Goal: Task Accomplishment & Management: Manage account settings

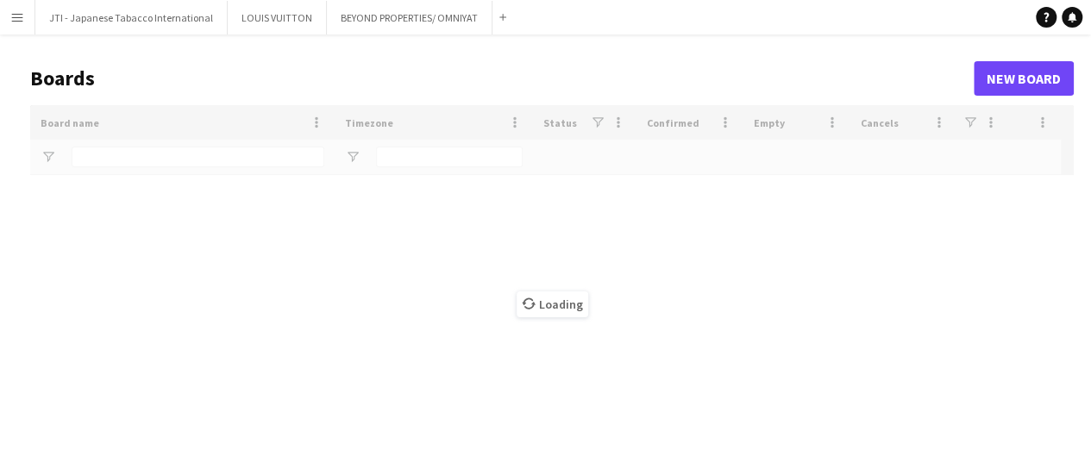
click at [17, 15] on app-icon "Menu" at bounding box center [17, 17] width 14 height 14
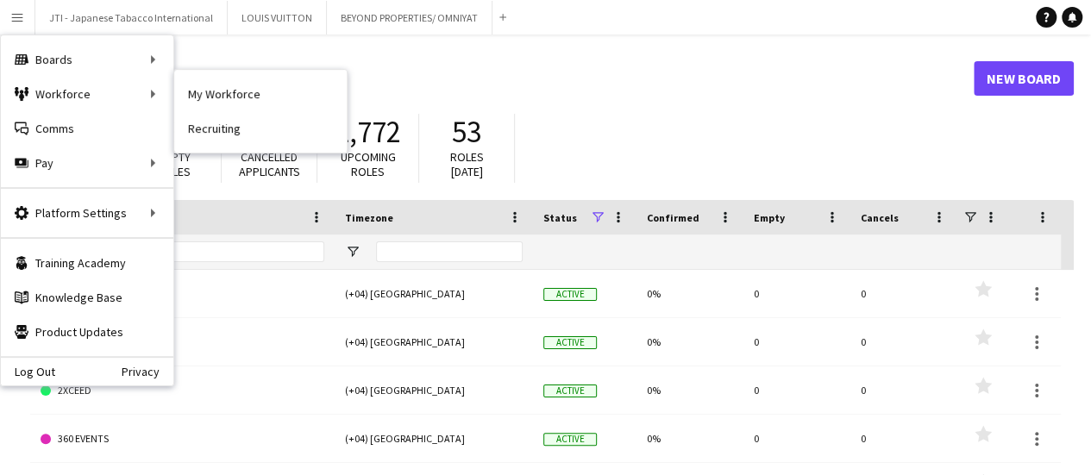
drag, startPoint x: 214, startPoint y: 91, endPoint x: 662, endPoint y: 434, distance: 563.8
click at [214, 91] on link "My Workforce" at bounding box center [260, 94] width 173 height 35
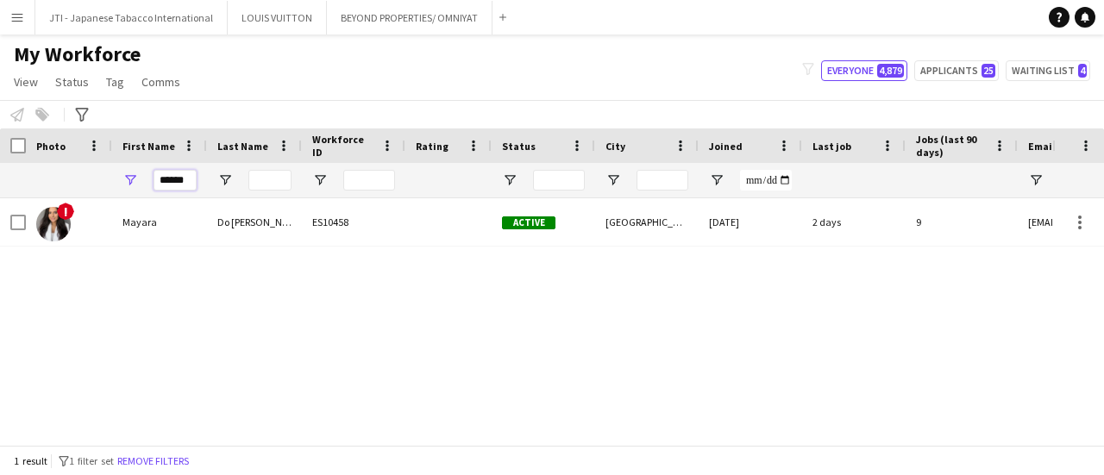
click at [86, 163] on div "******" at bounding box center [935, 180] width 1871 height 35
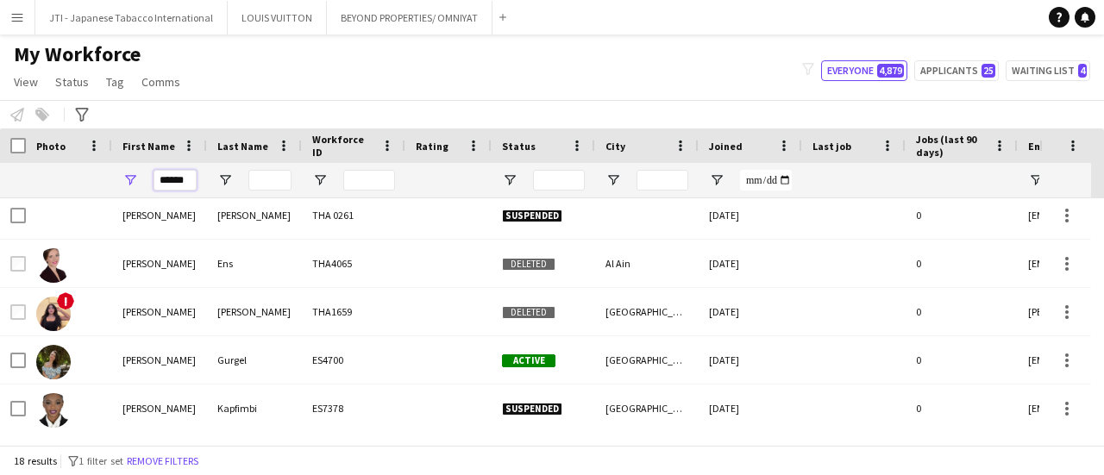
scroll to position [518, 0]
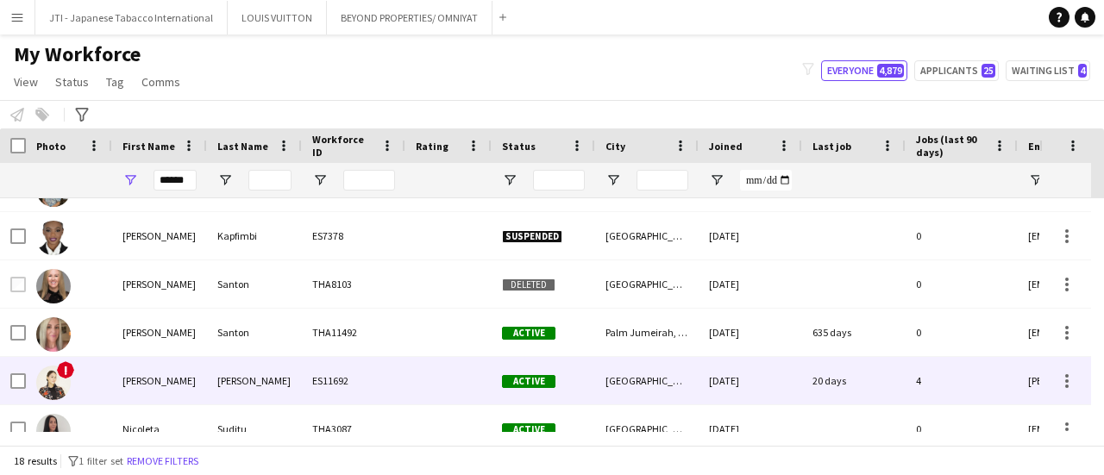
drag, startPoint x: 225, startPoint y: 379, endPoint x: 1104, endPoint y: 344, distance: 879.0
click at [225, 379] on div "[PERSON_NAME]" at bounding box center [254, 380] width 95 height 47
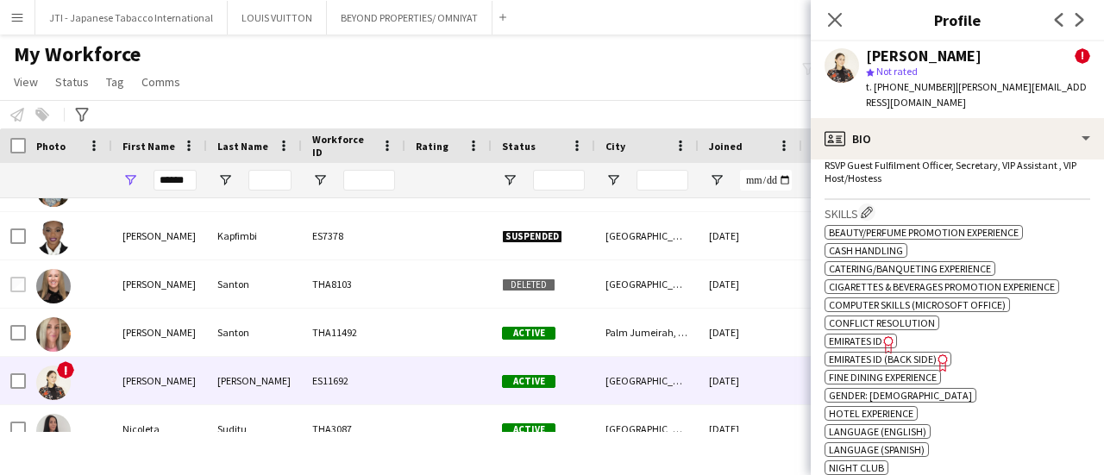
scroll to position [949, 0]
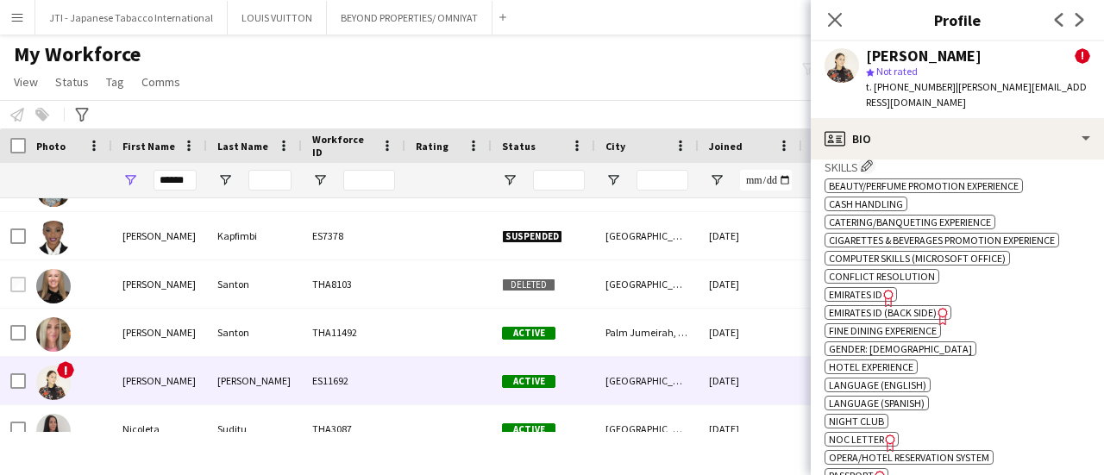
click at [871, 469] on span "Passport" at bounding box center [851, 475] width 45 height 13
drag, startPoint x: 187, startPoint y: 179, endPoint x: 46, endPoint y: 178, distance: 141.5
click at [46, 178] on div "******" at bounding box center [935, 180] width 1871 height 35
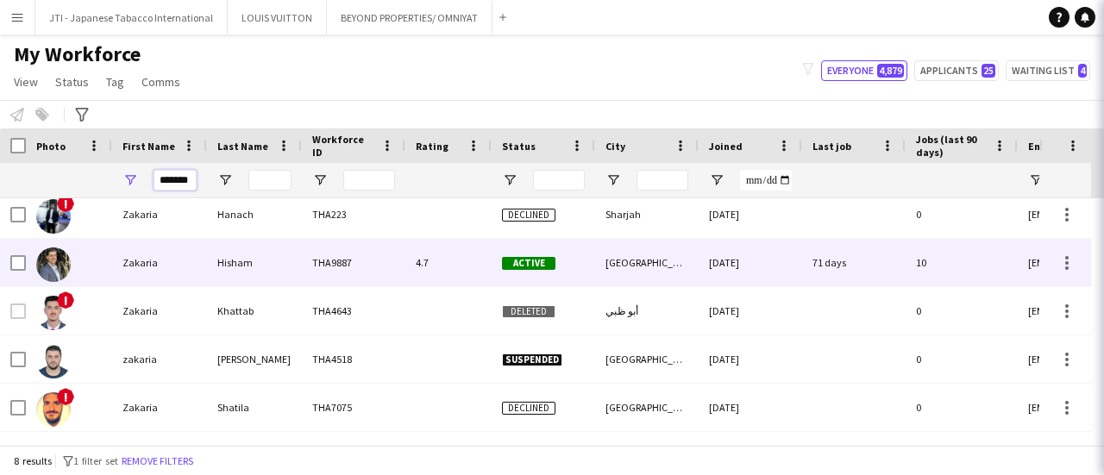
scroll to position [0, 0]
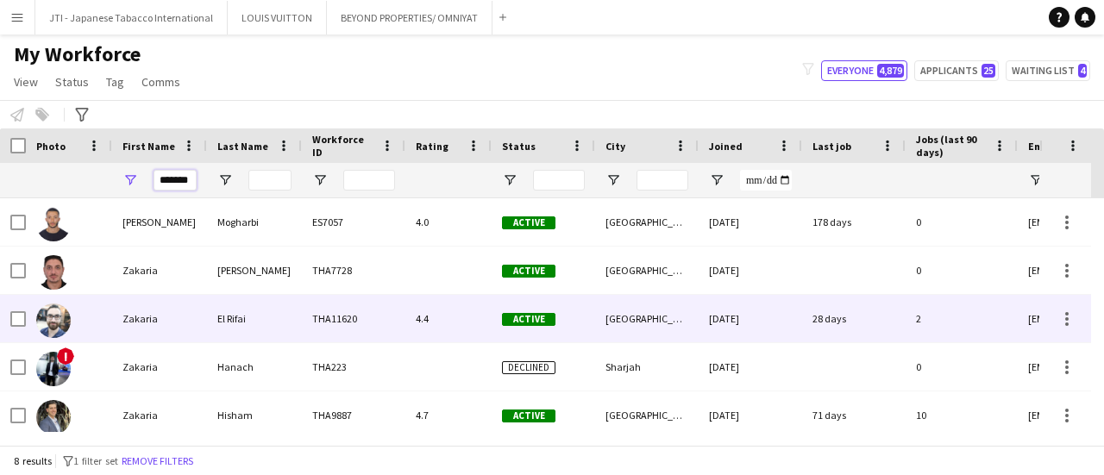
type input "*******"
click at [179, 321] on div "Zakaria" at bounding box center [159, 318] width 95 height 47
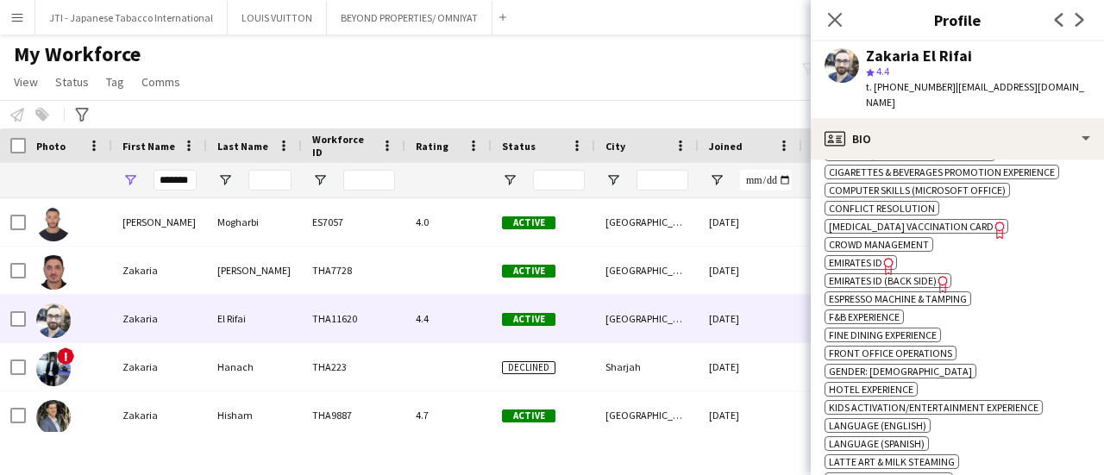
click at [877, 256] on span "Emirates ID" at bounding box center [855, 262] width 53 height 13
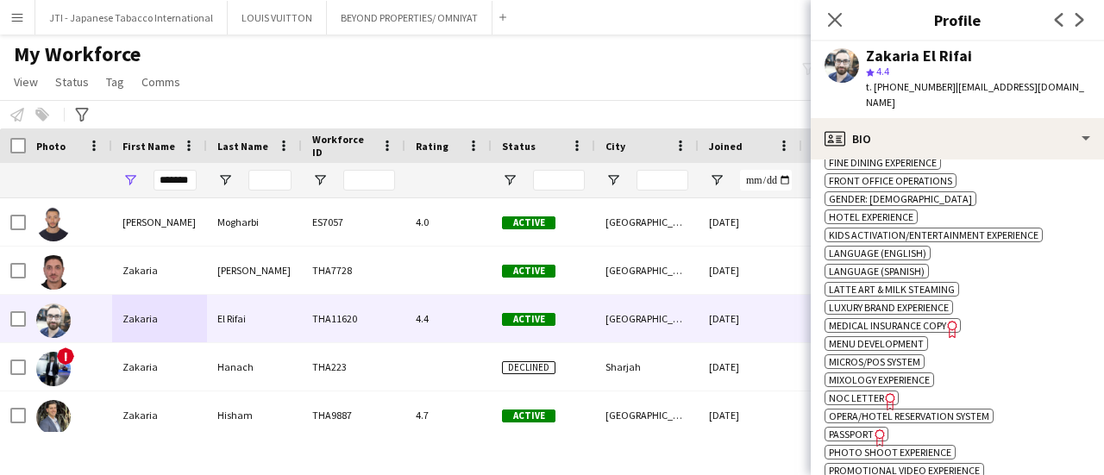
click at [857, 428] on span "Passport" at bounding box center [851, 434] width 45 height 13
click at [868, 428] on span "Passport" at bounding box center [851, 434] width 45 height 13
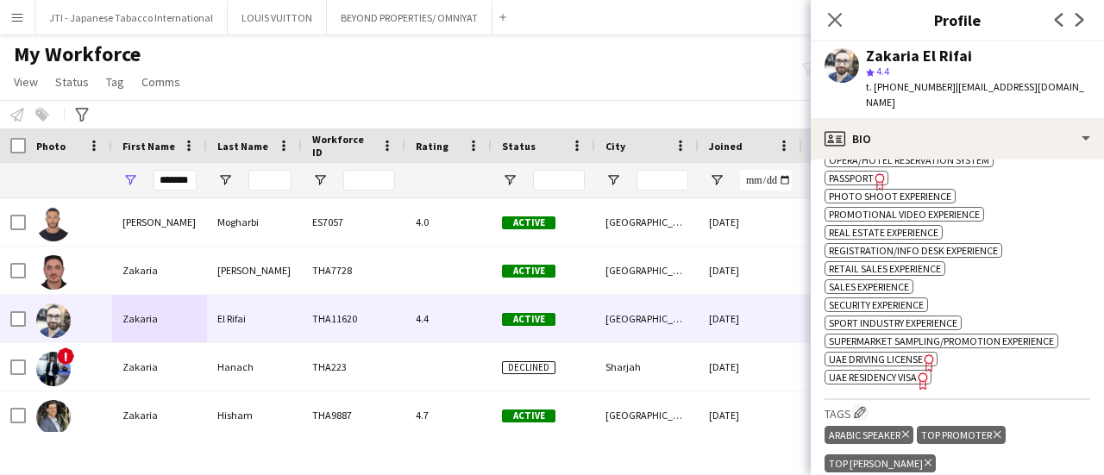
scroll to position [1381, 0]
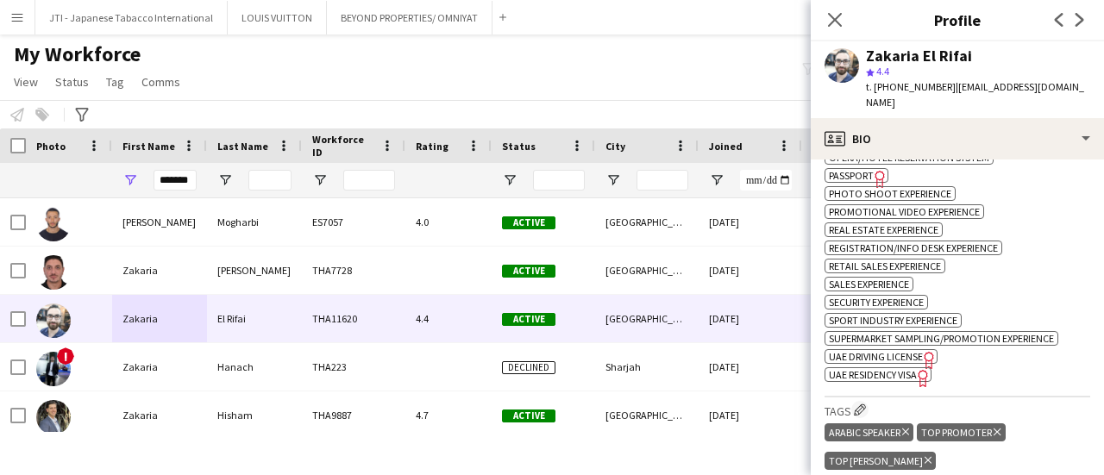
click at [900, 368] on span "UAE Residency Visa" at bounding box center [873, 374] width 88 height 13
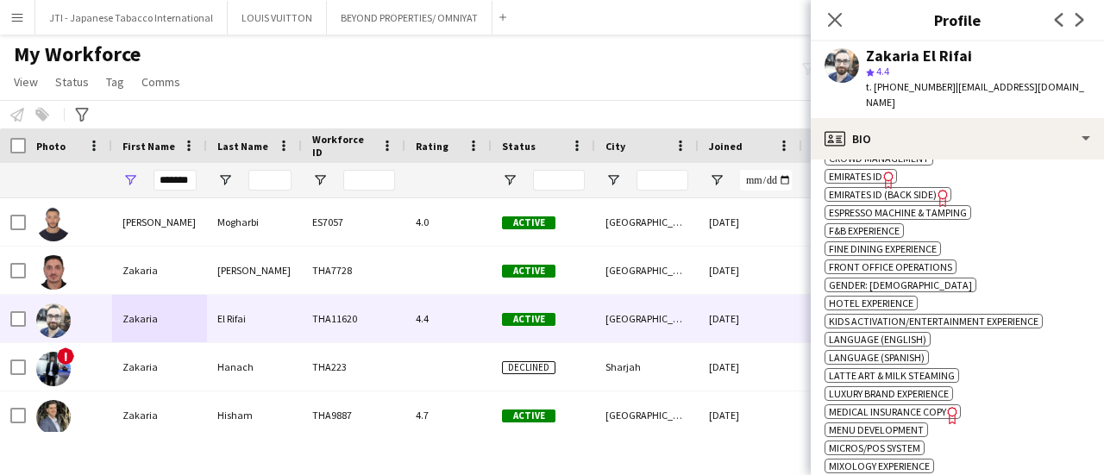
scroll to position [949, 0]
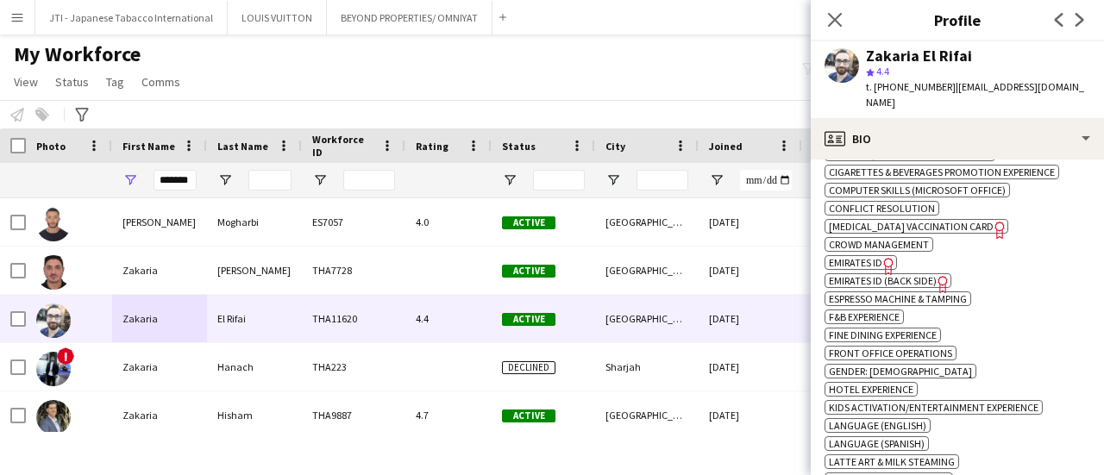
click at [869, 256] on span "Emirates ID" at bounding box center [855, 262] width 53 height 13
click at [934, 275] on icon "Freelancer has uploaded a photo validation of skill. Click to see" at bounding box center [943, 284] width 18 height 18
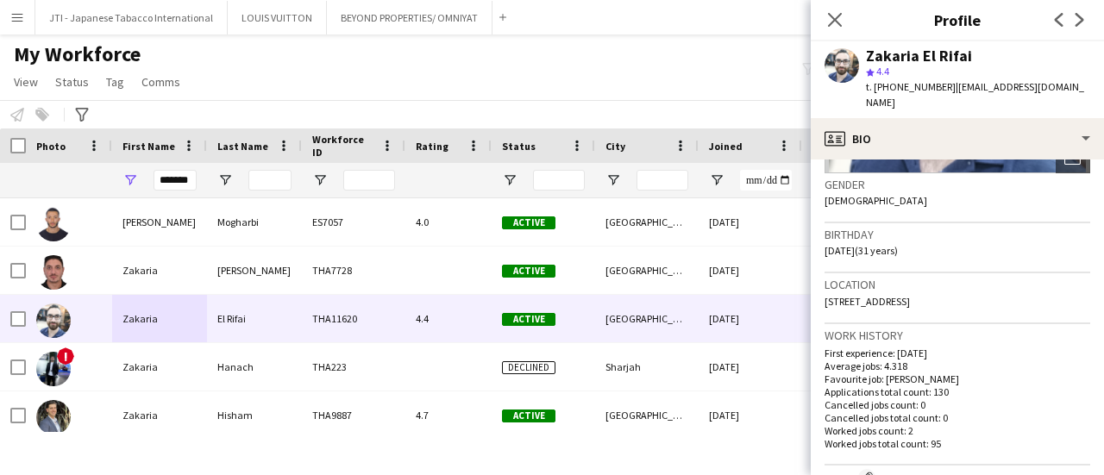
scroll to position [0, 0]
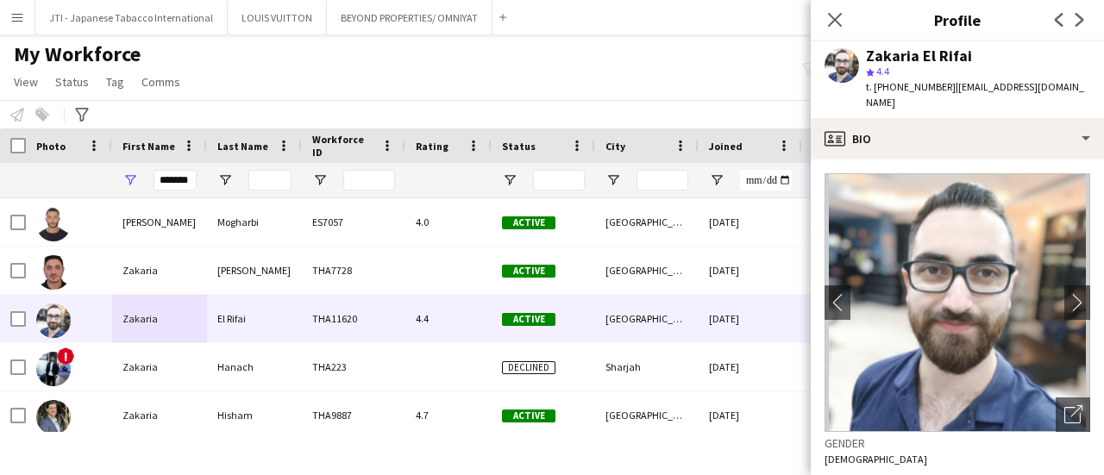
click at [1065, 406] on icon "Open photos pop-in" at bounding box center [1074, 415] width 18 height 18
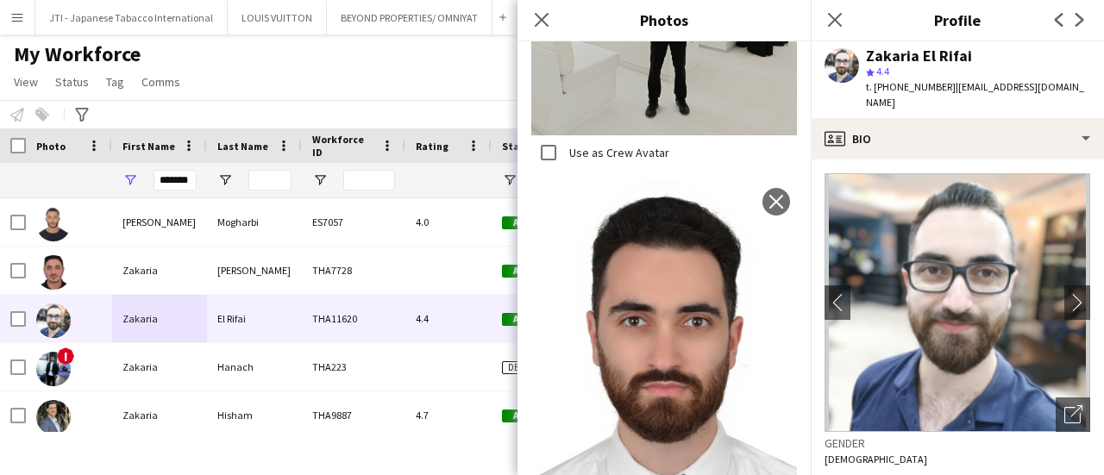
scroll to position [2588, 0]
